Goal: Navigation & Orientation: Find specific page/section

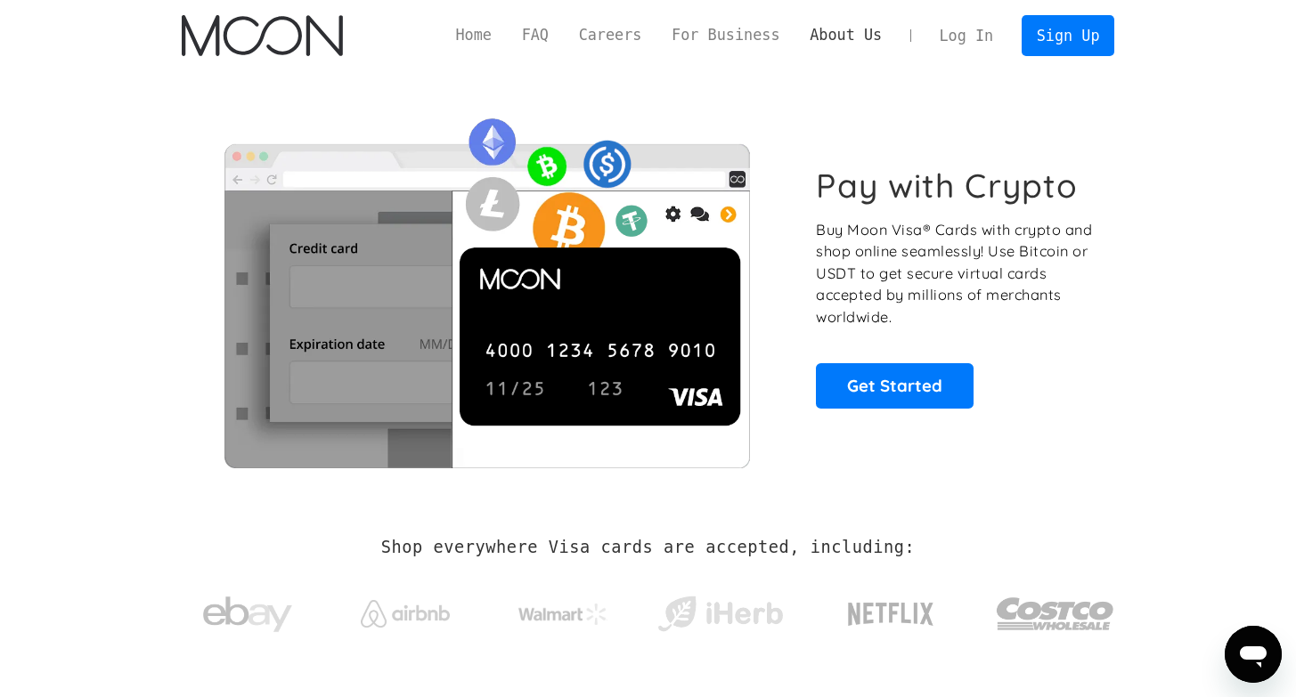
click at [819, 30] on link "About Us" at bounding box center [845, 35] width 102 height 22
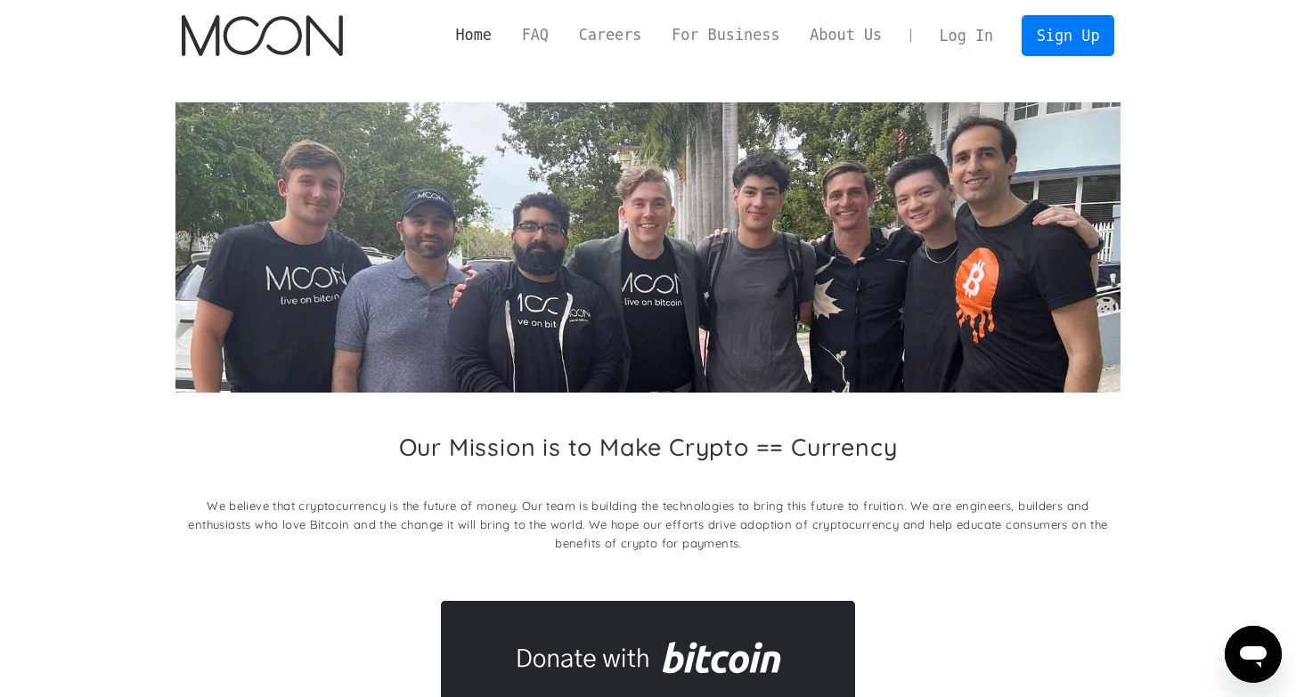
click at [469, 36] on link "Home" at bounding box center [474, 35] width 66 height 22
